Goal: Find specific page/section: Find specific page/section

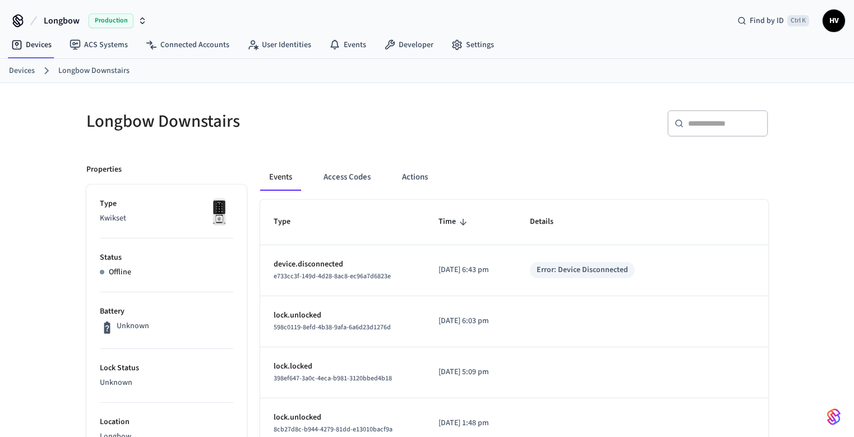
click at [344, 180] on button "Access Codes" at bounding box center [347, 177] width 65 height 27
click at [350, 178] on button "Access Codes" at bounding box center [347, 177] width 65 height 27
